Goal: Use online tool/utility: Utilize a website feature to perform a specific function

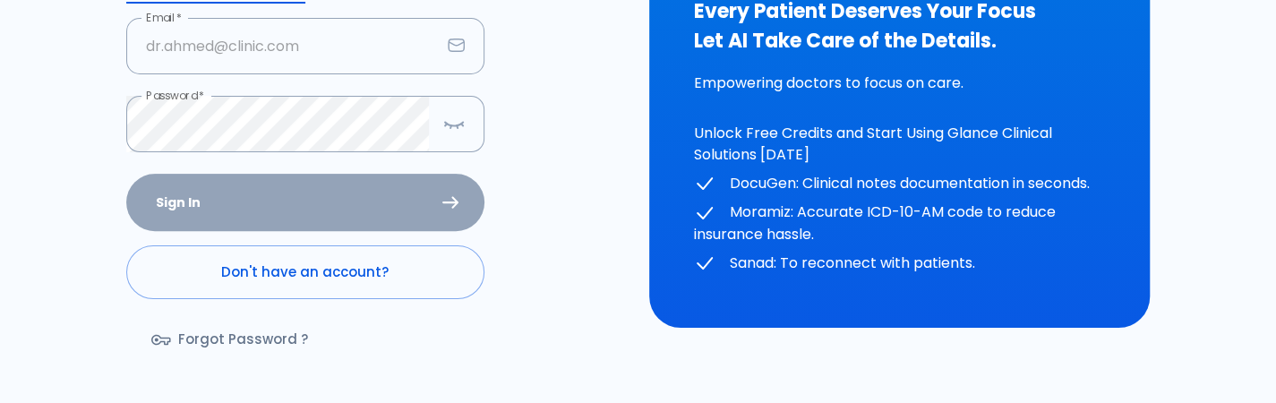
scroll to position [262, 0]
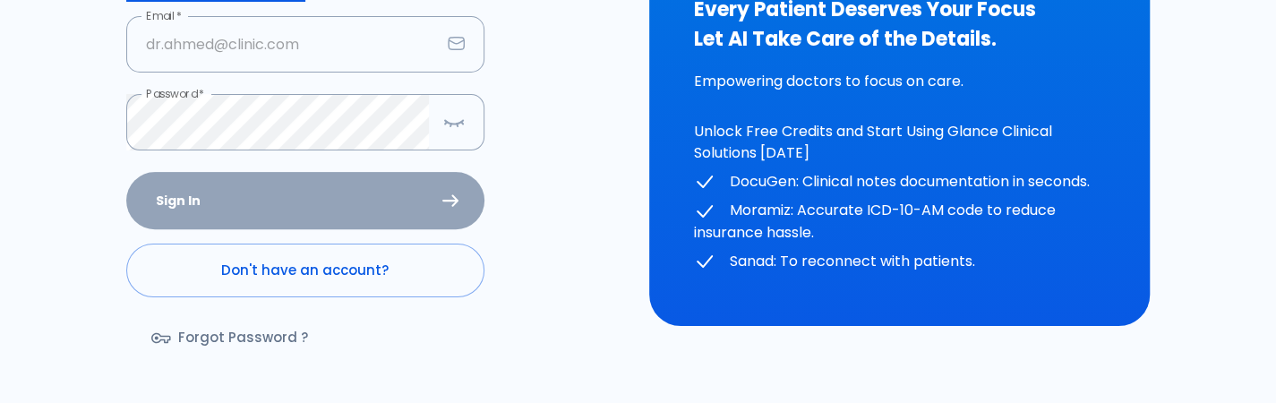
type input "[PERSON_NAME][EMAIL_ADDRESS][DOMAIN_NAME]"
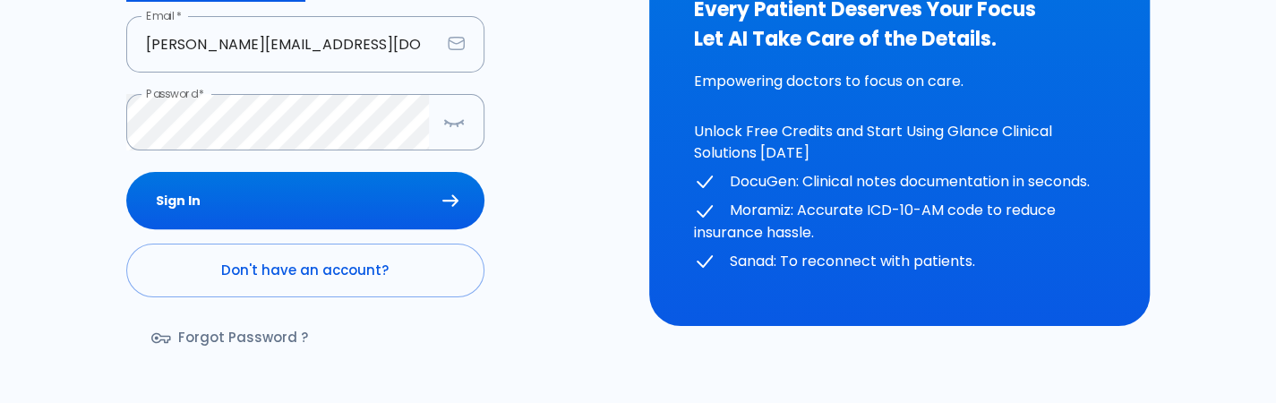
click at [276, 189] on div "Sign In Don't have an account? Forgot Password ?" at bounding box center [305, 275] width 358 height 207
click at [276, 189] on button "Sign In" at bounding box center [305, 201] width 358 height 58
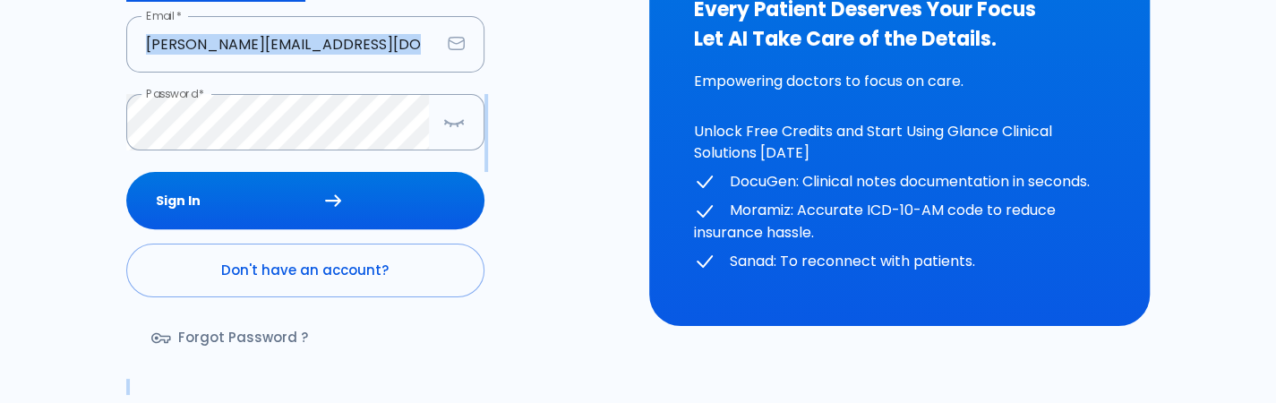
click at [276, 189] on div "Sign In Don't have an account? Forgot Password ?" at bounding box center [305, 275] width 358 height 207
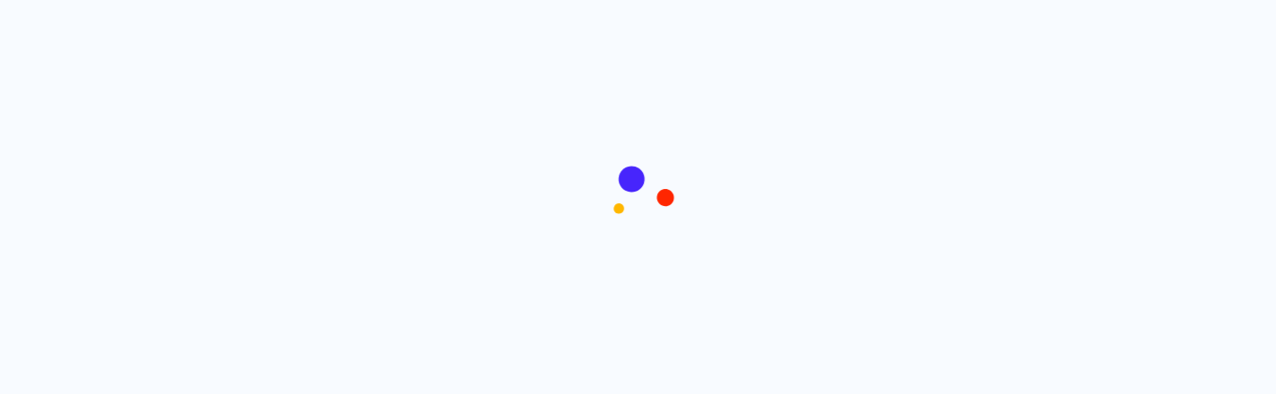
scroll to position [0, 0]
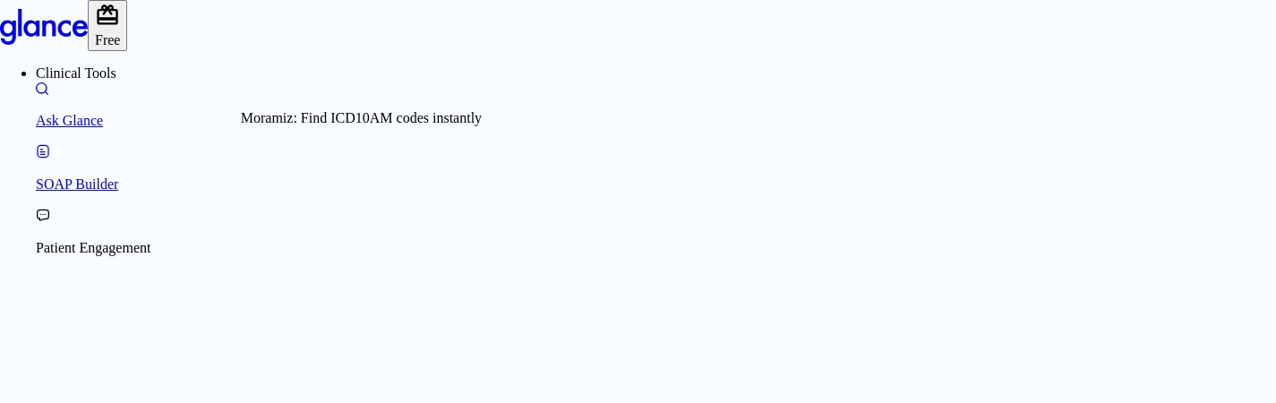
click at [100, 130] on link "Ask Glance" at bounding box center [656, 105] width 1240 height 47
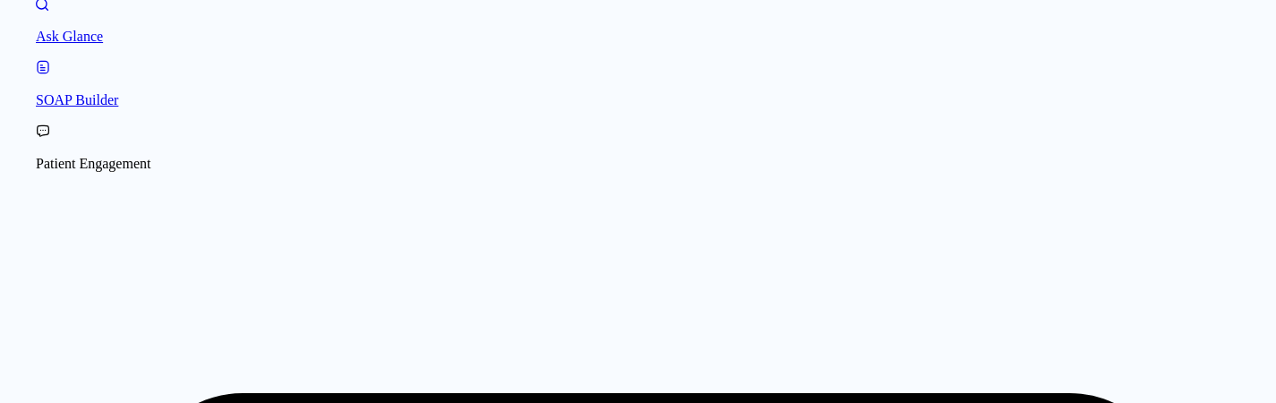
scroll to position [43, 0]
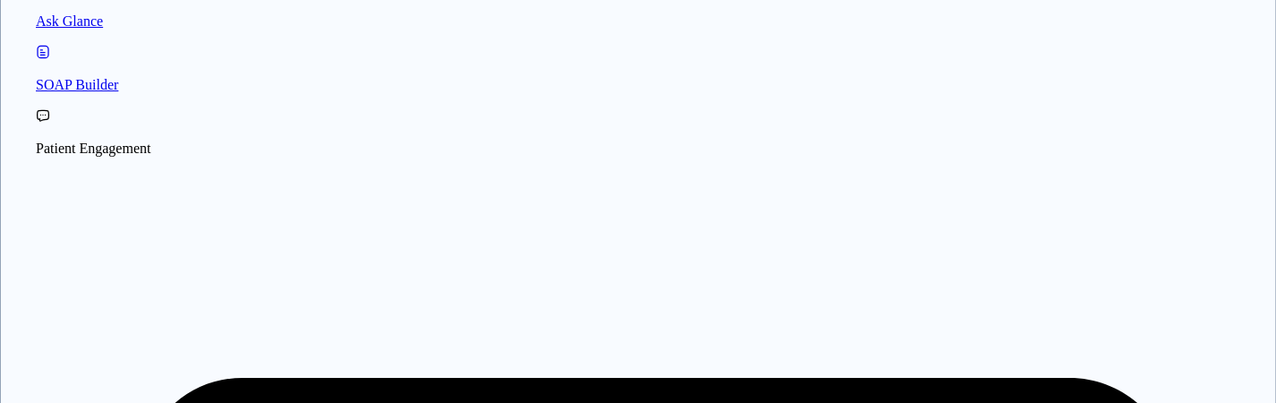
scroll to position [100, 0]
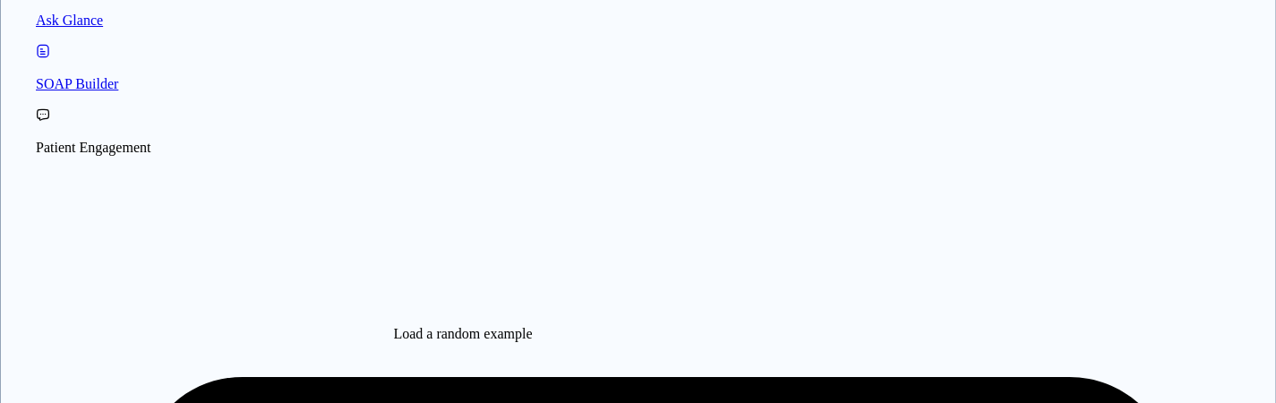
type textarea "45F with DM2, right [MEDICAL_DATA], fever, WBC 14K, ESR 80, wound purulent, XR …"
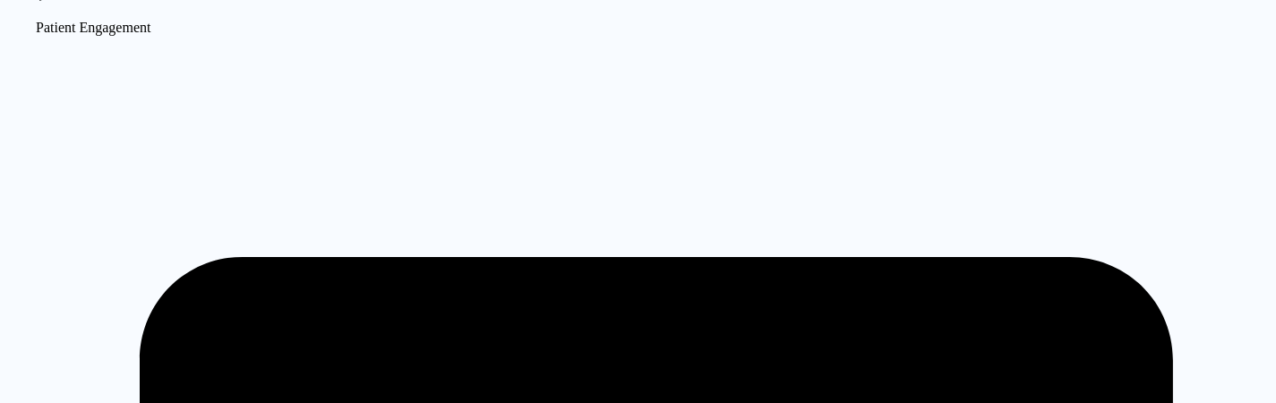
scroll to position [219, 0]
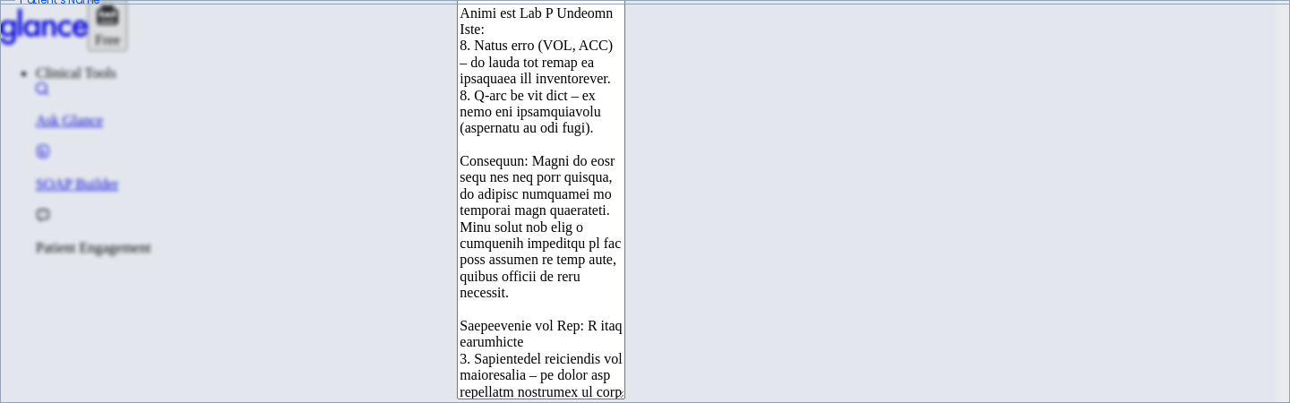
scroll to position [509, 0]
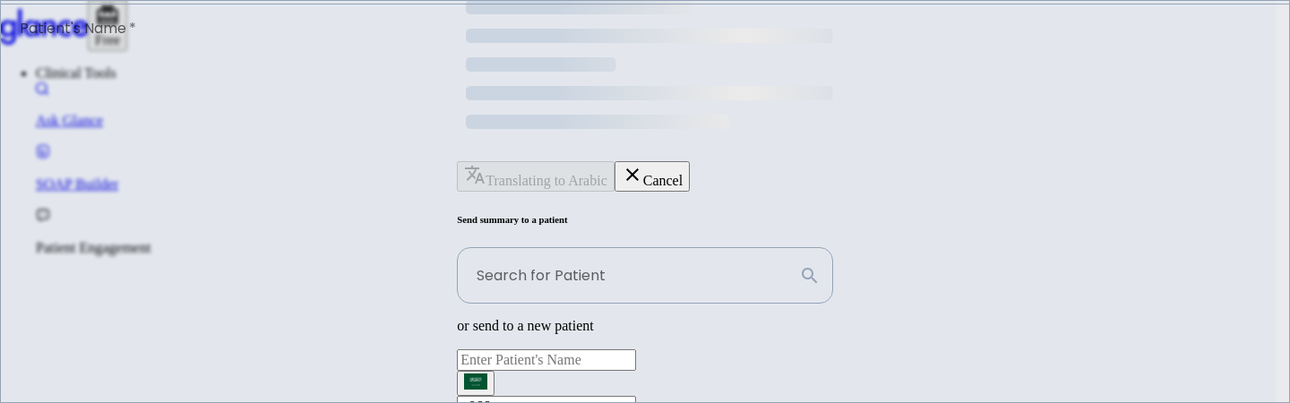
scroll to position [0, 0]
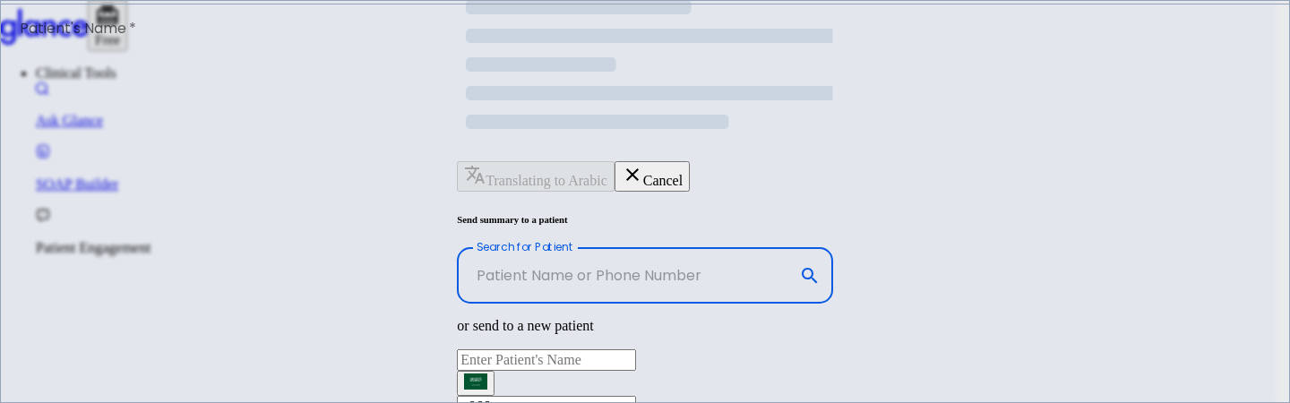
click at [791, 247] on input "Search for Patient" at bounding box center [624, 275] width 334 height 56
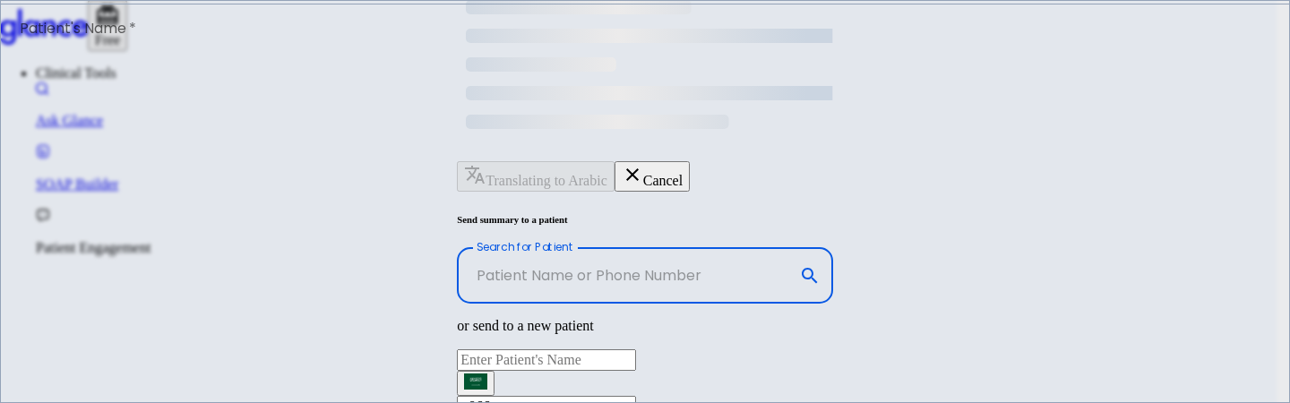
click at [791, 247] on input "Search for Patient" at bounding box center [624, 275] width 334 height 56
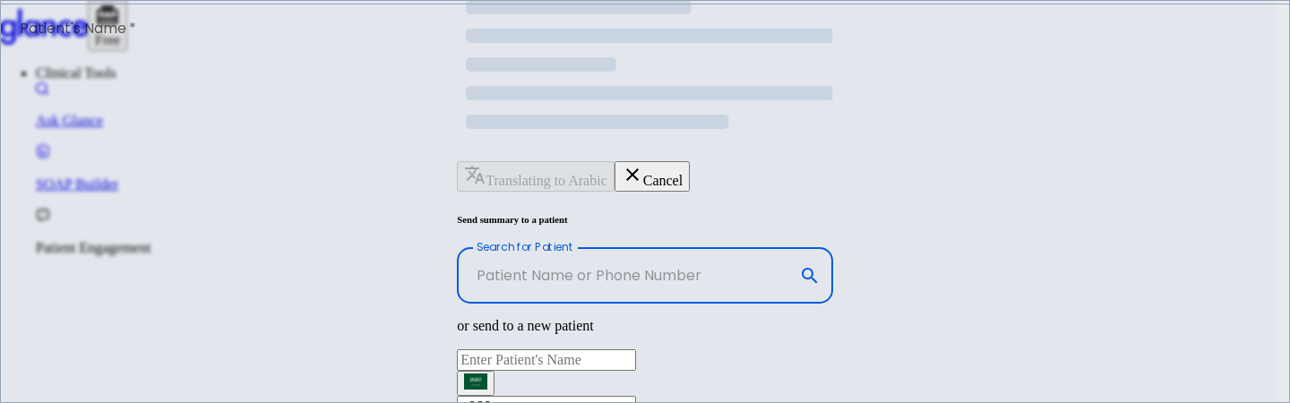
drag, startPoint x: 1061, startPoint y: 125, endPoint x: 1008, endPoint y: 239, distance: 125.8
click at [832, 239] on div "Send summary to a patient Search for Patient Search for Patient or send to a ne…" at bounding box center [644, 327] width 375 height 226
click at [636, 349] on input "Patient's Name   *" at bounding box center [546, 359] width 179 height 21
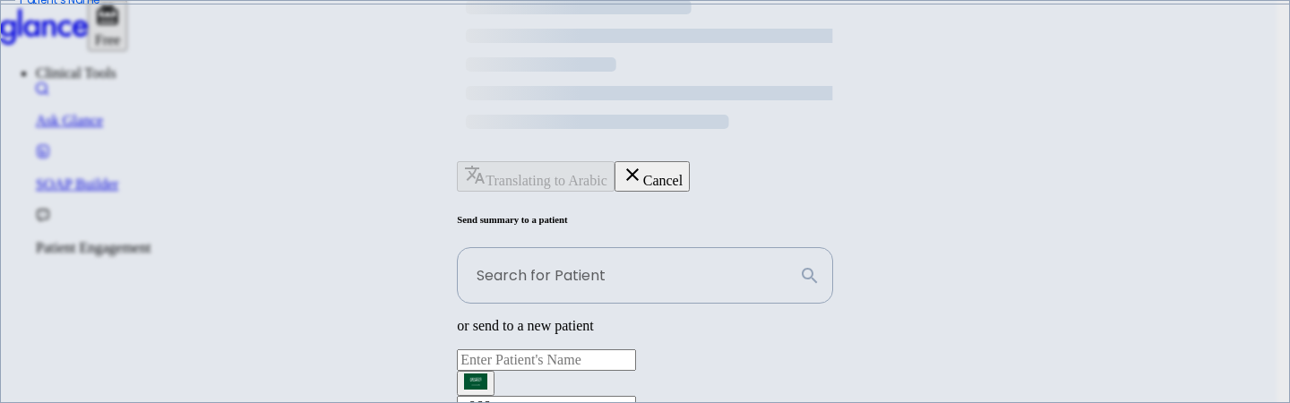
type input "[PHONE_NUMBER]"
click at [636, 396] on input "+966" at bounding box center [546, 406] width 179 height 21
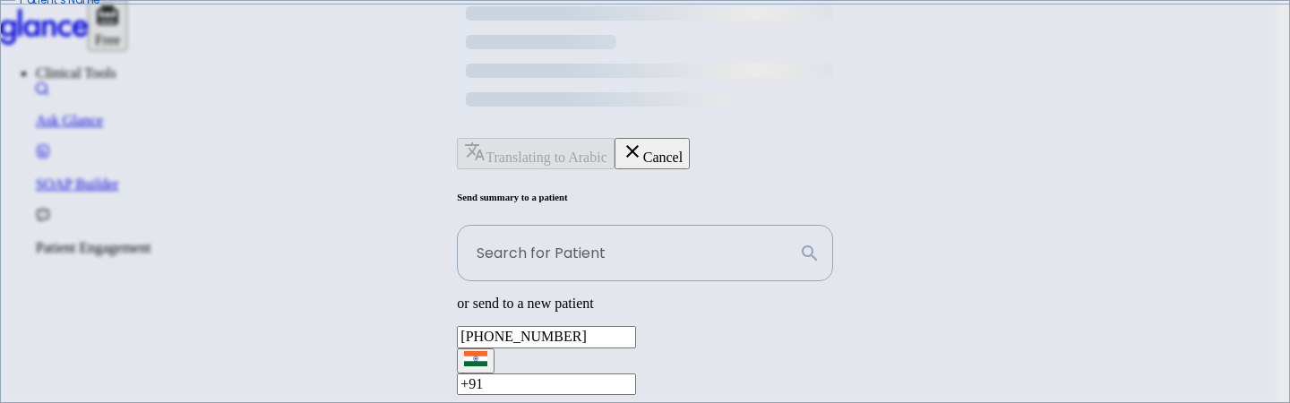
click at [636, 326] on input "[PHONE_NUMBER]" at bounding box center [546, 336] width 179 height 21
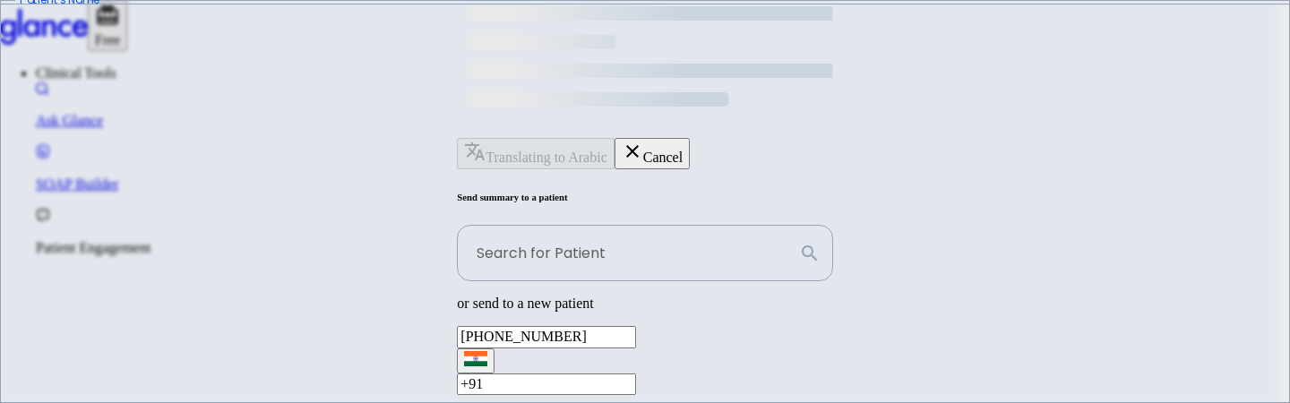
click at [636, 326] on input "[PHONE_NUMBER]" at bounding box center [546, 336] width 179 height 21
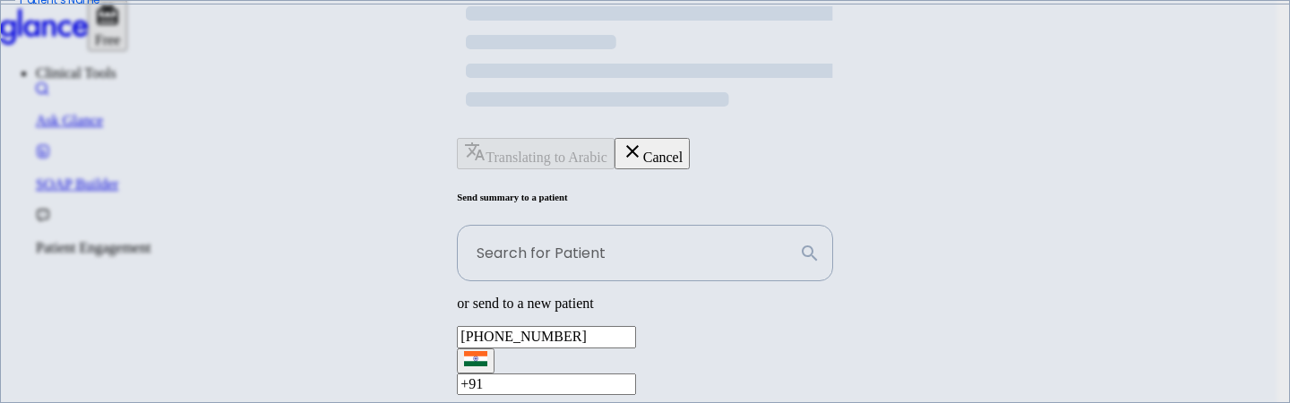
click at [636, 326] on input "[PHONE_NUMBER]" at bounding box center [546, 336] width 179 height 21
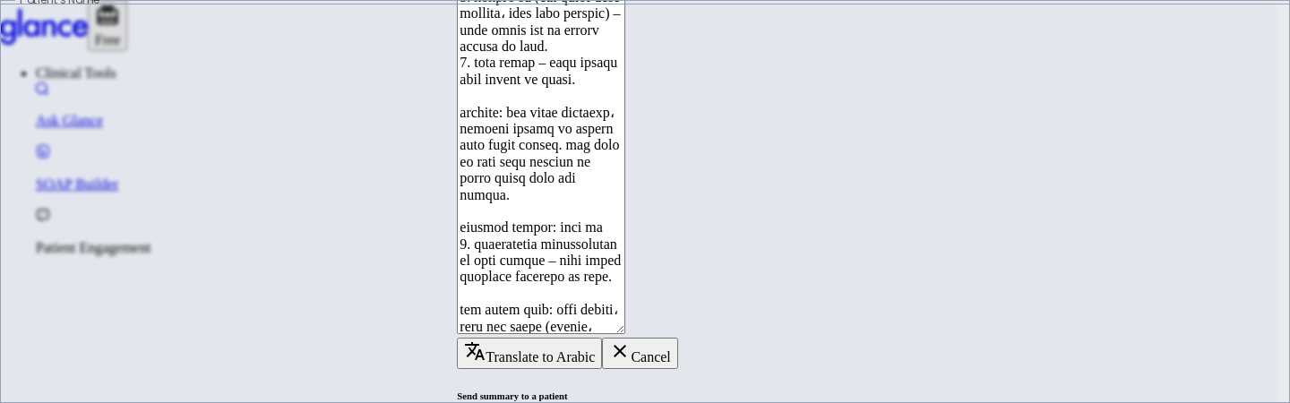
type input "+"
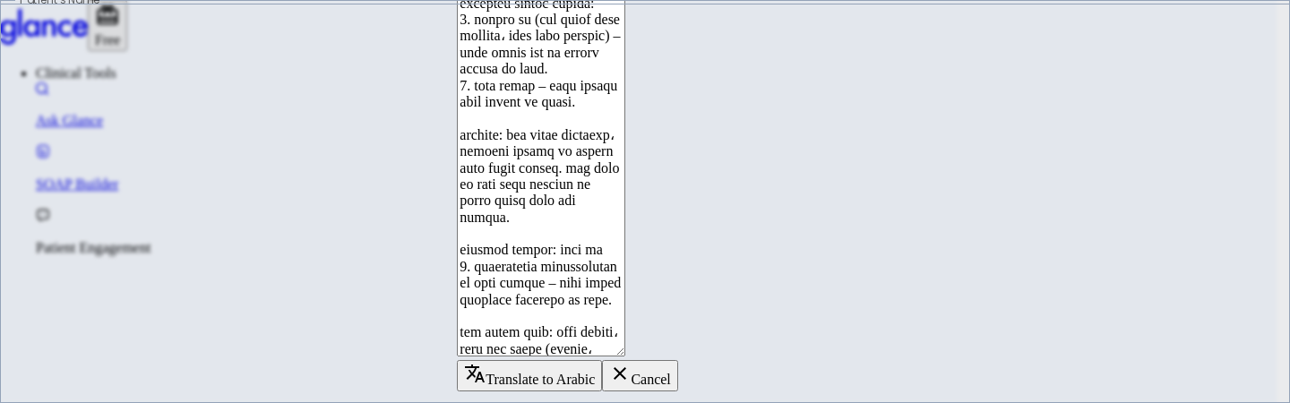
paste input "[PHONE_NUMBER]"
type input "[PHONE_NUMBER]"
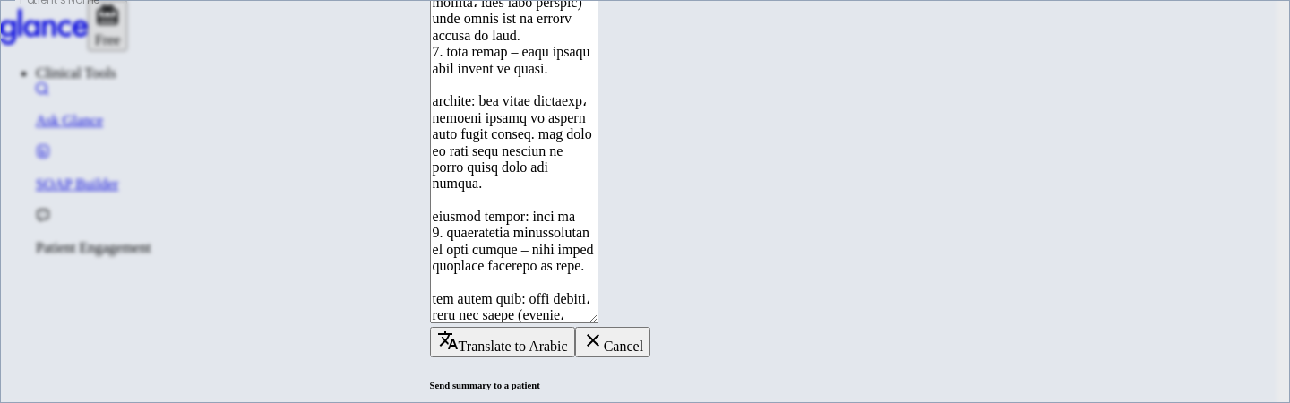
type input "389055"
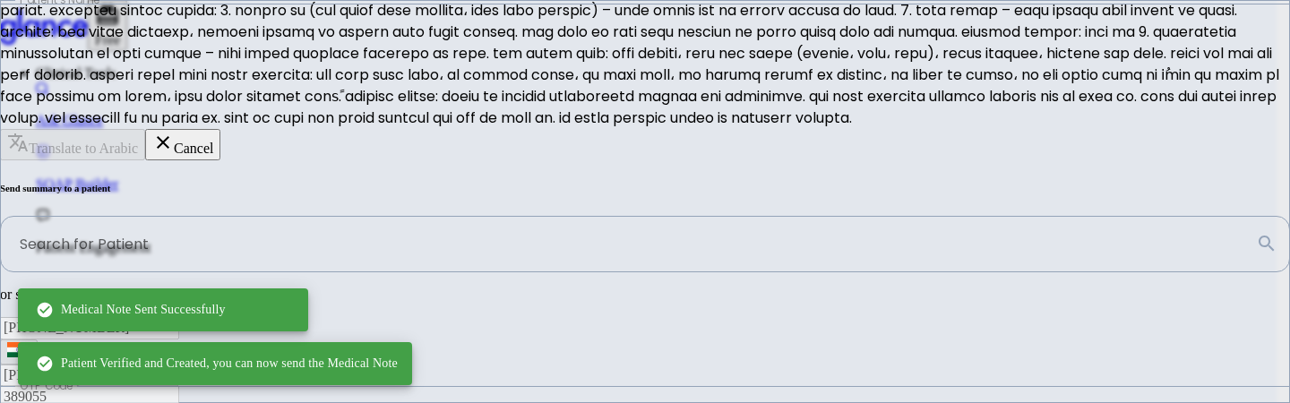
type input "+966"
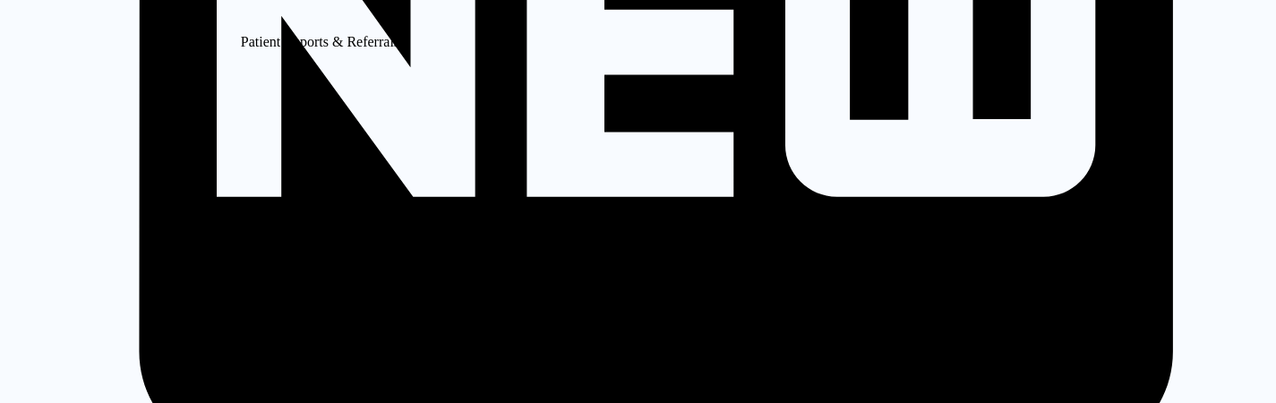
scroll to position [181, 0]
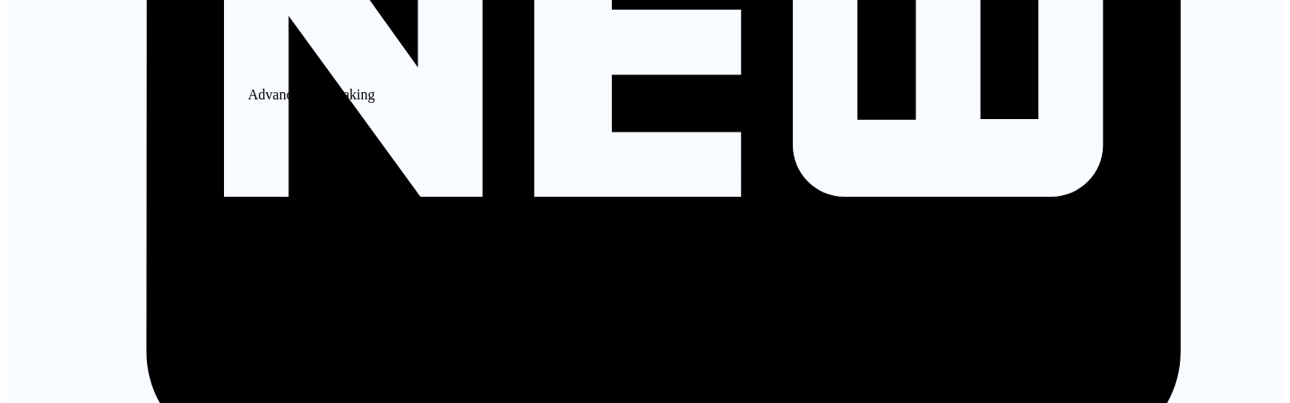
scroll to position [43, 0]
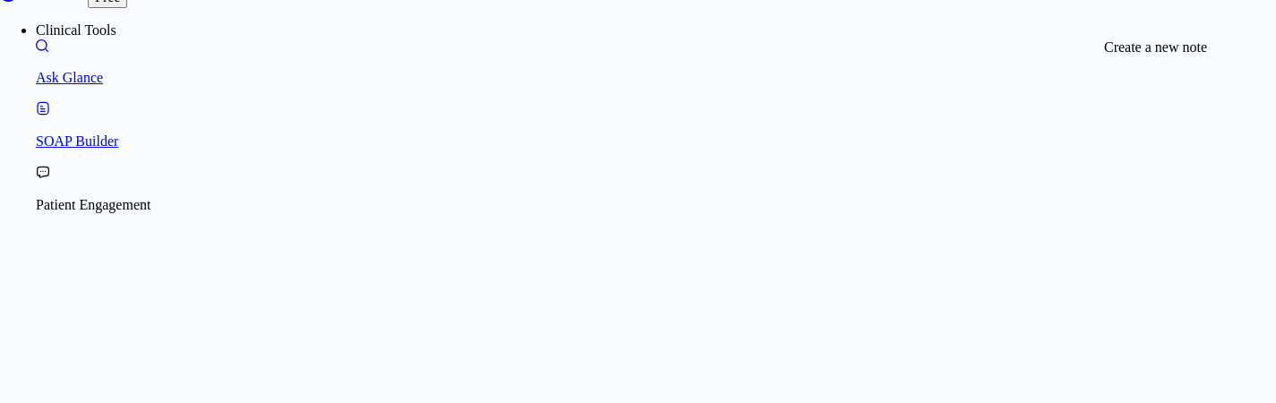
type textarea "test test test"
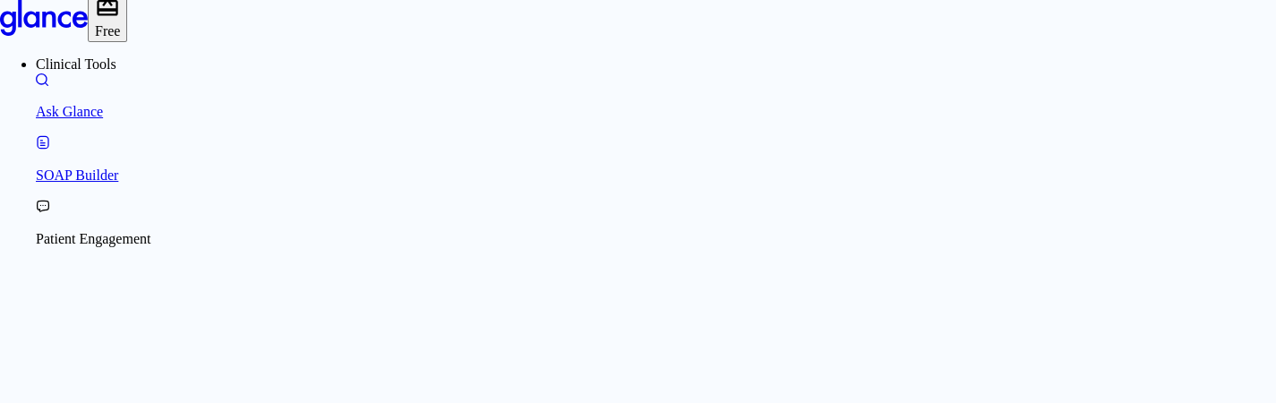
scroll to position [10, 0]
type textarea "test pain"
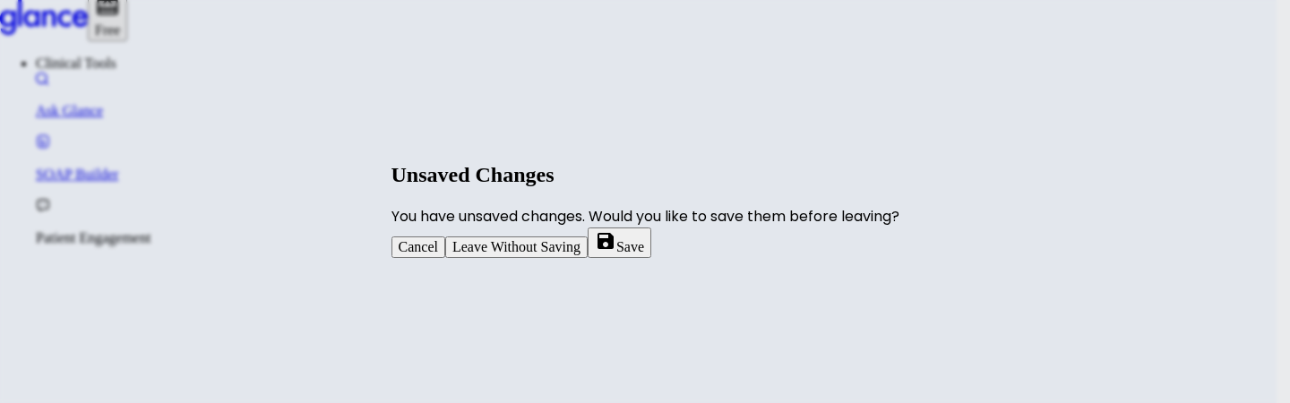
click at [588, 258] on button "Leave Without Saving" at bounding box center [516, 246] width 142 height 21
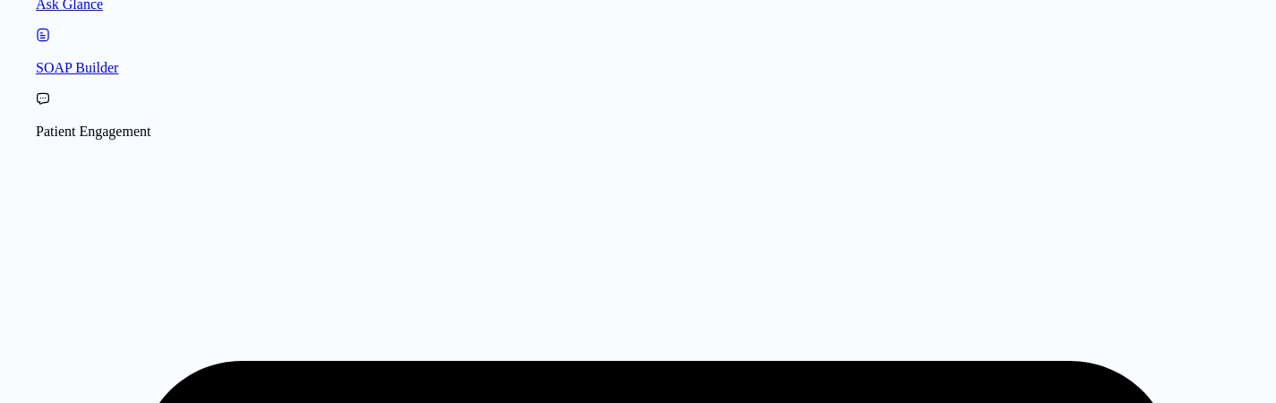
scroll to position [321, 0]
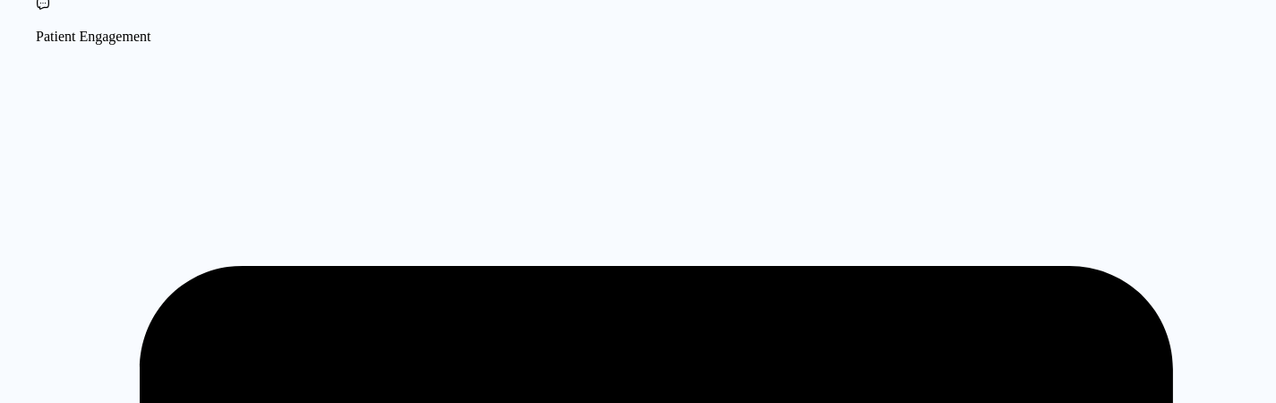
scroll to position [219, 0]
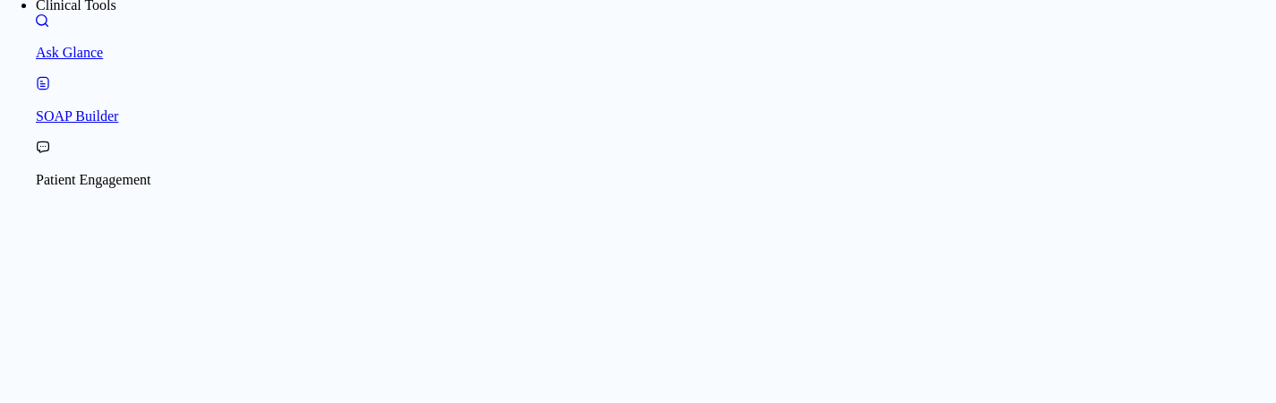
scroll to position [39, 0]
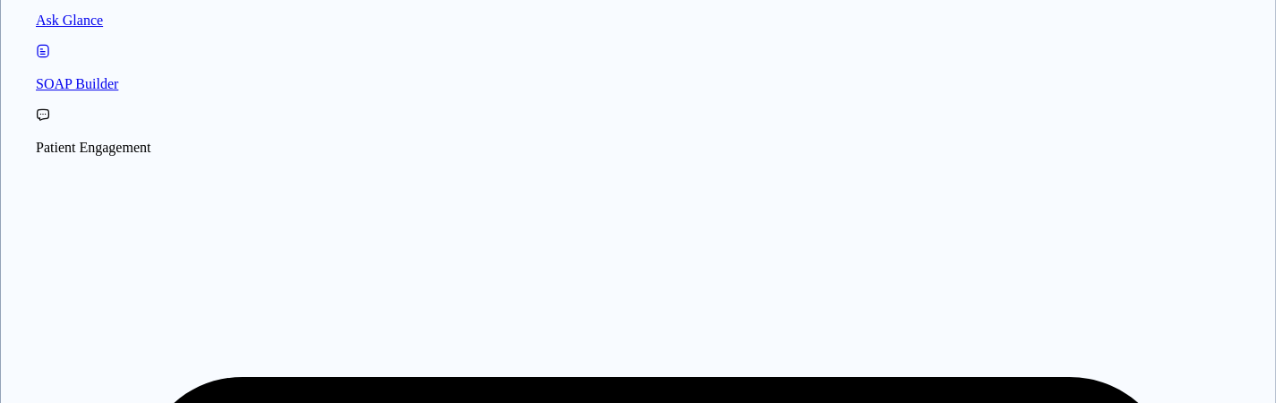
scroll to position [107, 0]
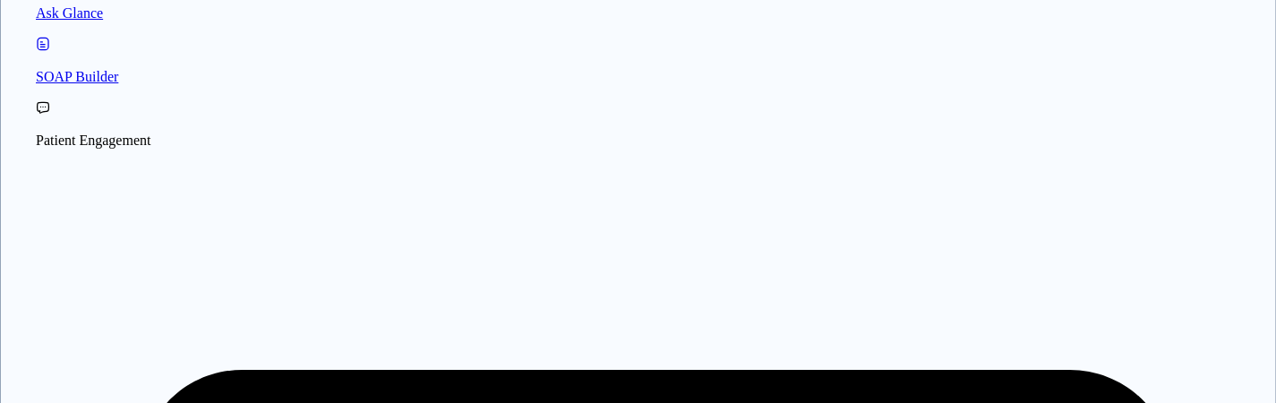
type textarea "p"
type textarea "a"
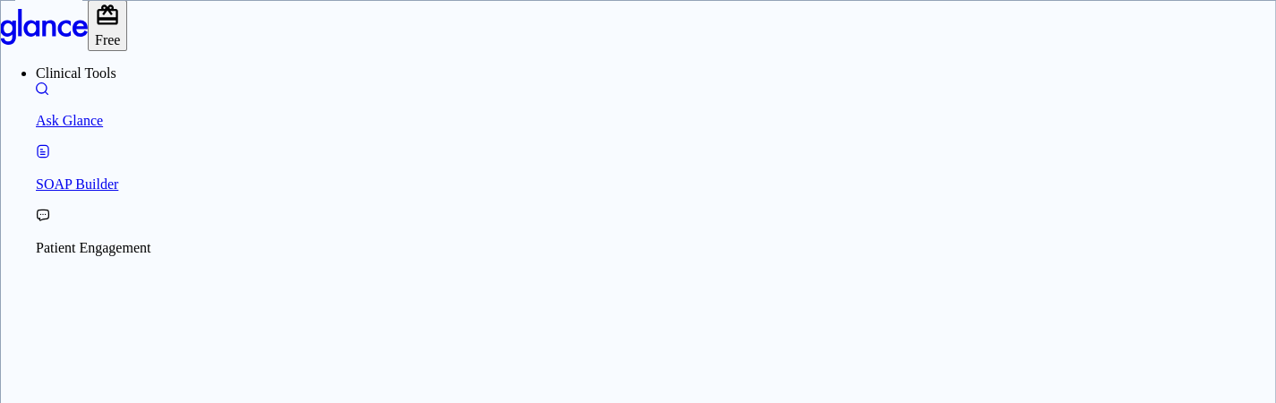
scroll to position [100, 0]
